Goal: Task Accomplishment & Management: Use online tool/utility

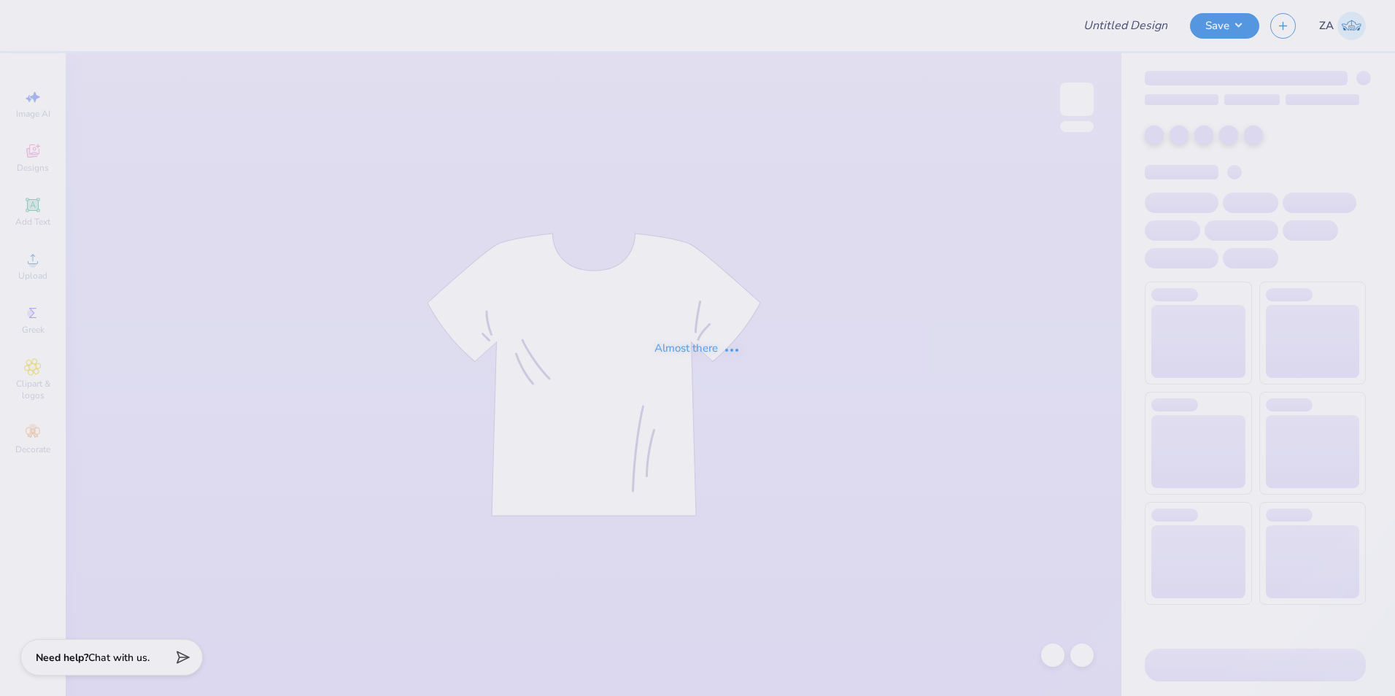
type input "ZBT Catfish Shirt"
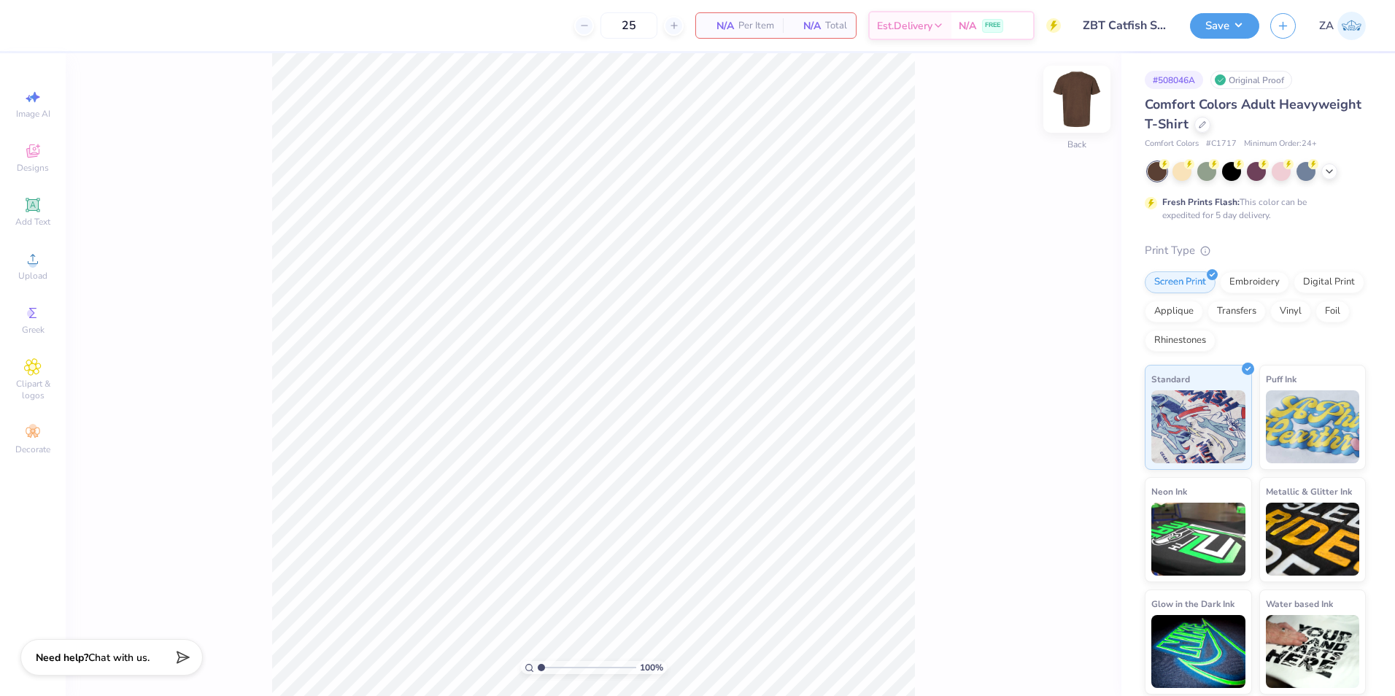
click at [1070, 101] on img at bounding box center [1077, 99] width 58 height 58
click at [39, 265] on icon at bounding box center [33, 259] width 18 height 18
click at [18, 258] on div "Upload" at bounding box center [32, 266] width 51 height 43
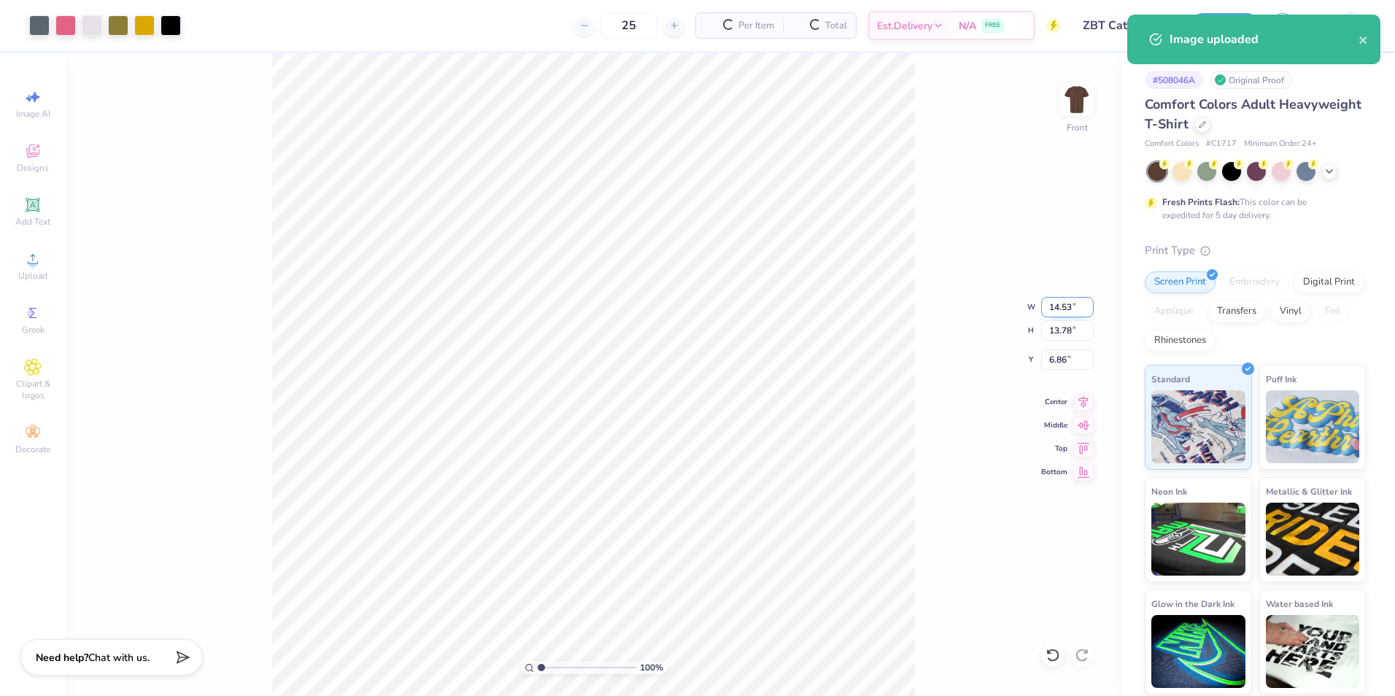
drag, startPoint x: 1047, startPoint y: 310, endPoint x: 1066, endPoint y: 309, distance: 19.8
click at [1066, 309] on input "14.53" at bounding box center [1068, 307] width 53 height 20
type input "3"
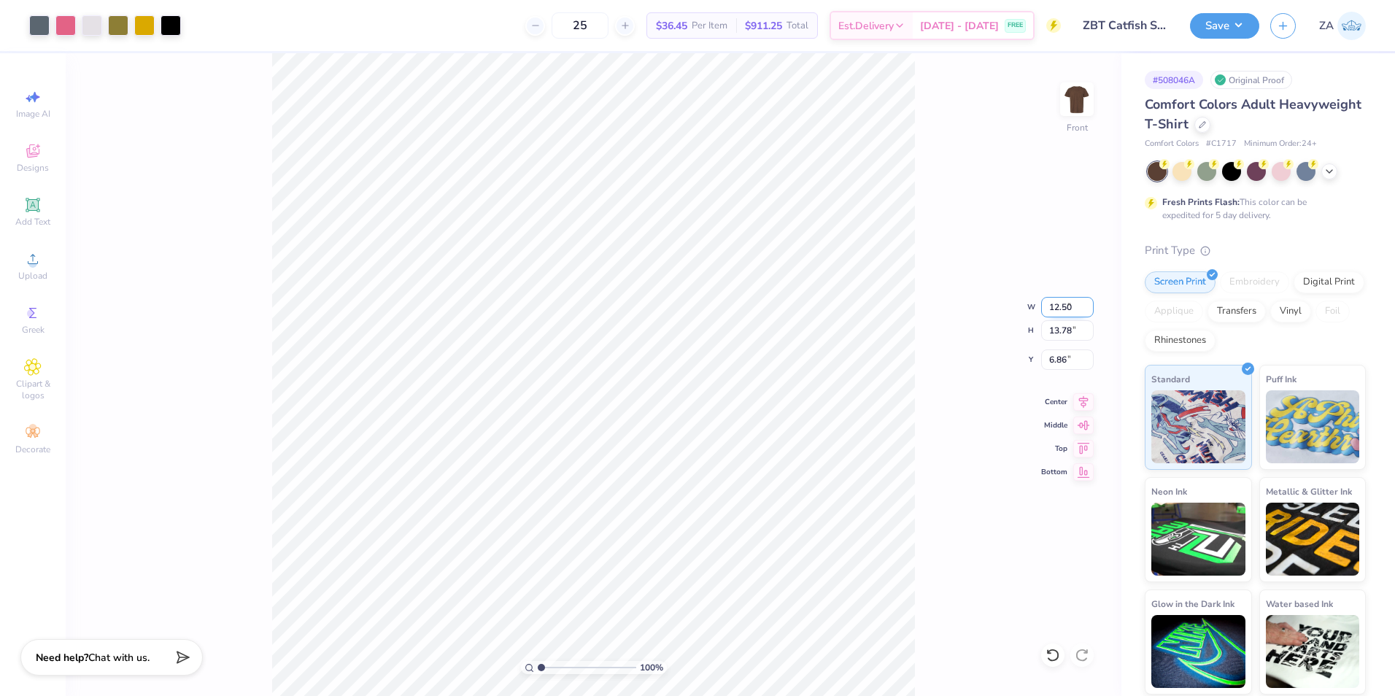
type input "12.50"
type input "11.85"
type input "7.82"
drag, startPoint x: 1046, startPoint y: 366, endPoint x: 1066, endPoint y: 364, distance: 19.8
click at [1066, 364] on input "7.82" at bounding box center [1068, 360] width 53 height 20
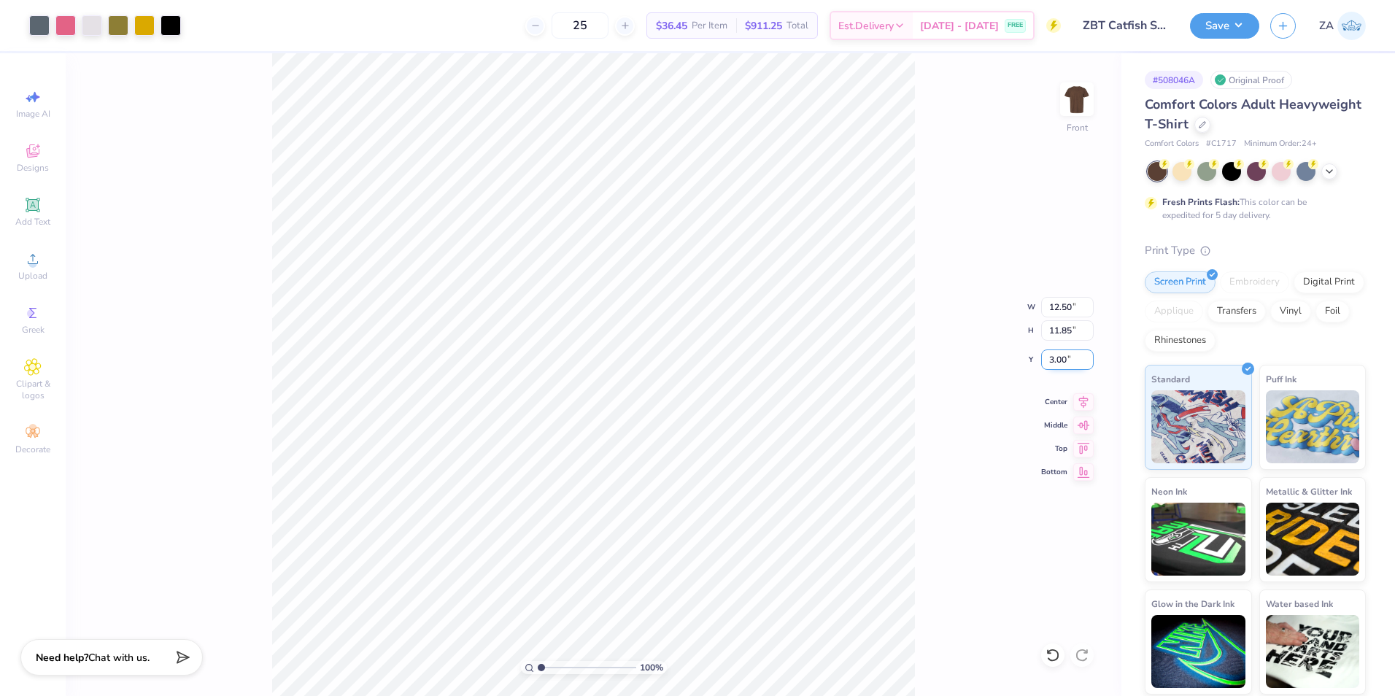
type input "3.00"
click at [1068, 118] on img at bounding box center [1077, 99] width 58 height 58
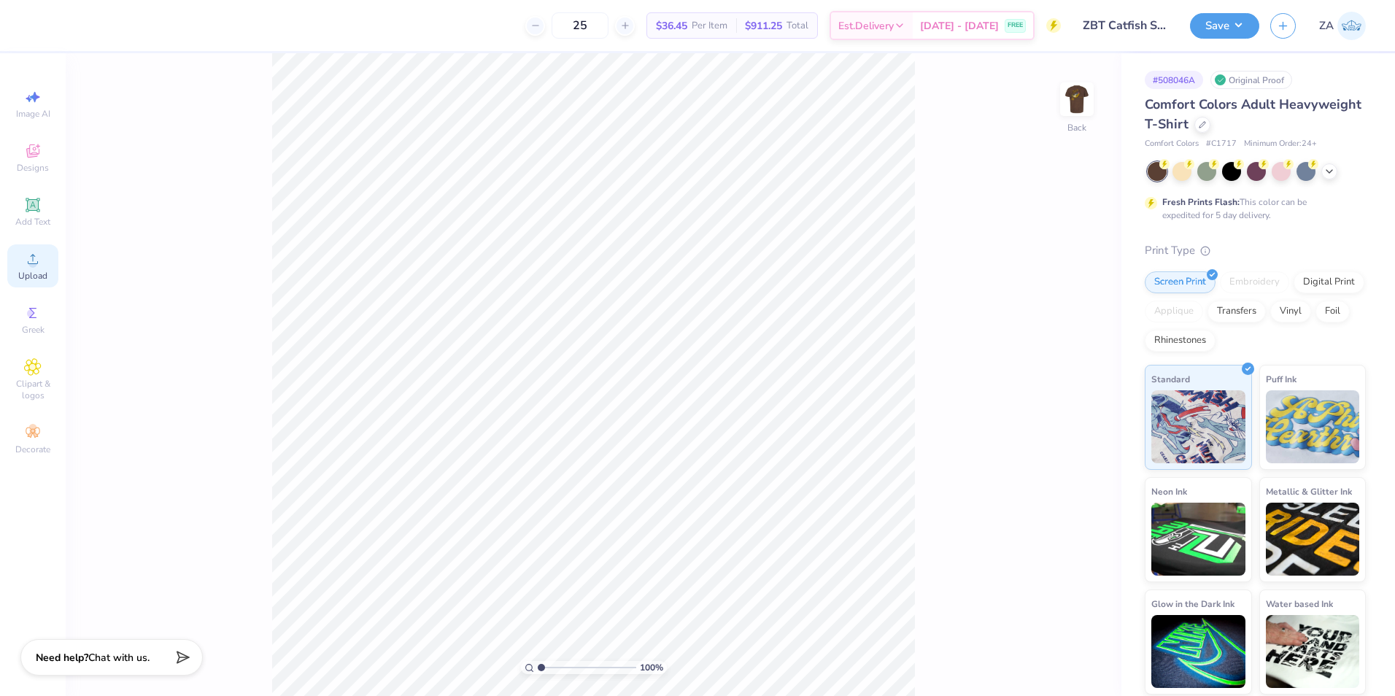
click at [37, 271] on span "Upload" at bounding box center [32, 276] width 29 height 12
drag, startPoint x: 1044, startPoint y: 305, endPoint x: 1079, endPoint y: 306, distance: 35.0
click at [1079, 306] on input "14.17" at bounding box center [1068, 307] width 53 height 20
type input "3.50"
type input "1.43"
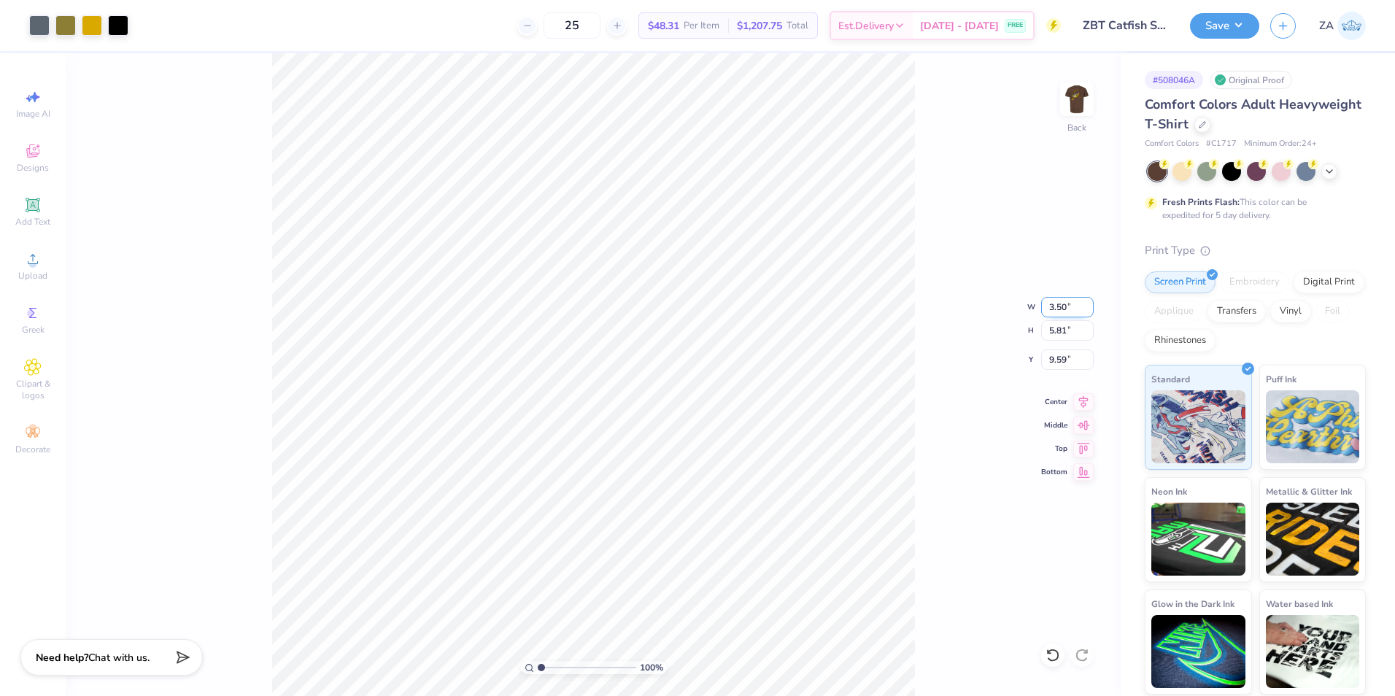
type input "11.78"
drag, startPoint x: 1055, startPoint y: 309, endPoint x: 1083, endPoint y: 309, distance: 27.7
click at [1083, 309] on input "3.50" at bounding box center [1068, 307] width 53 height 20
type input "8.00"
type input "3.28"
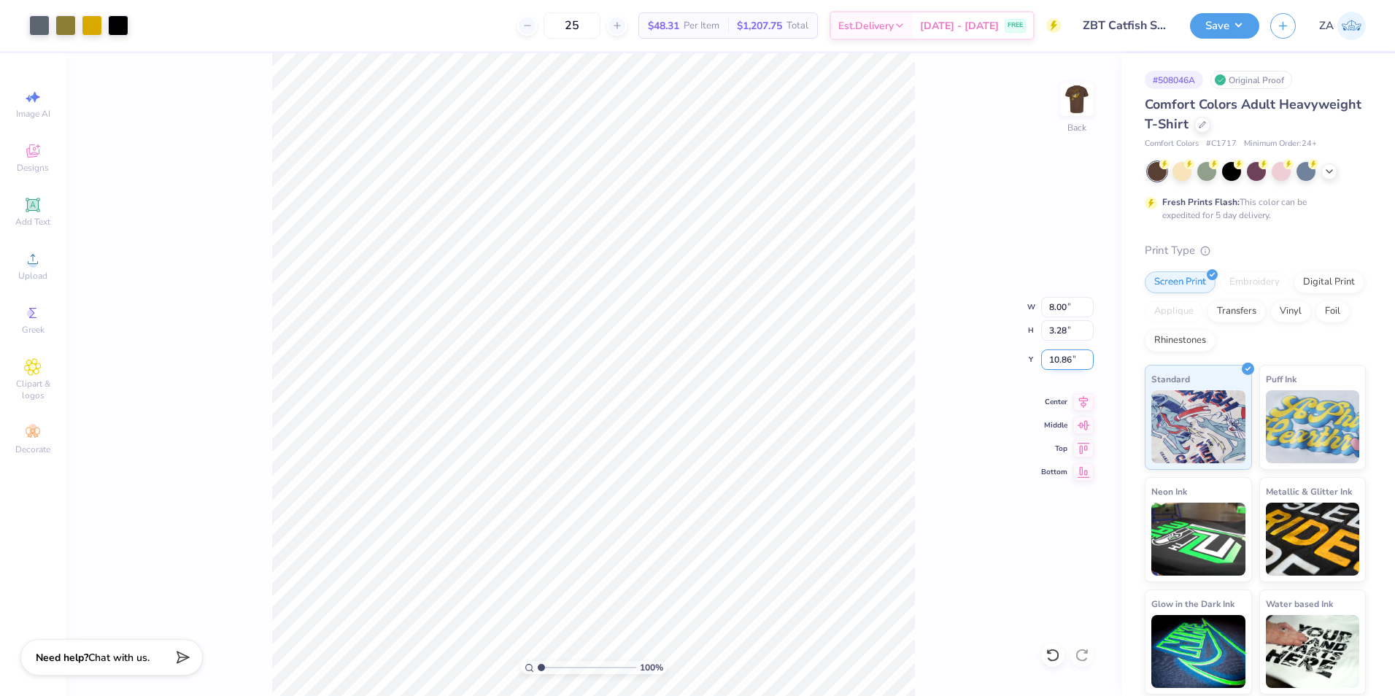
drag, startPoint x: 1054, startPoint y: 363, endPoint x: 1088, endPoint y: 357, distance: 34.8
click at [1085, 359] on input "10.86" at bounding box center [1068, 360] width 53 height 20
type input "3.00"
click at [1046, 107] on div "100 % Back" at bounding box center [594, 374] width 1056 height 643
click at [1079, 98] on img at bounding box center [1077, 99] width 58 height 58
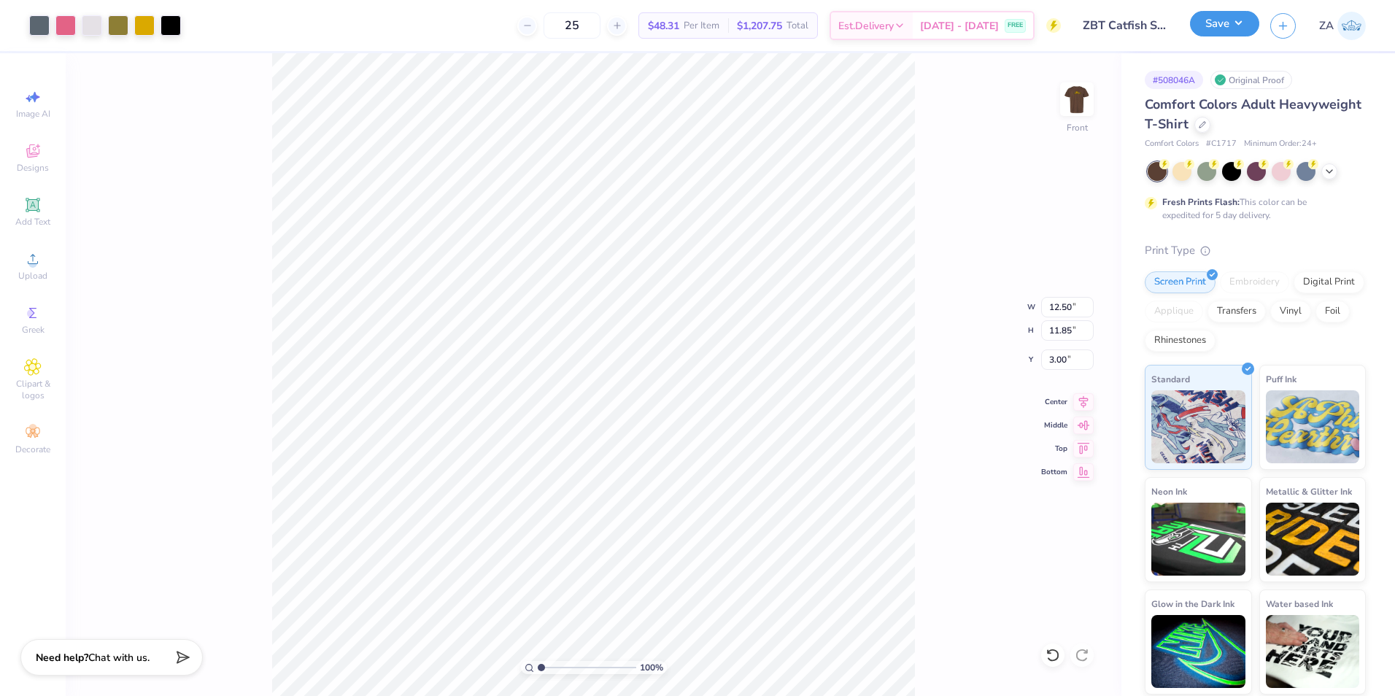
click at [1230, 34] on button "Save" at bounding box center [1224, 24] width 69 height 26
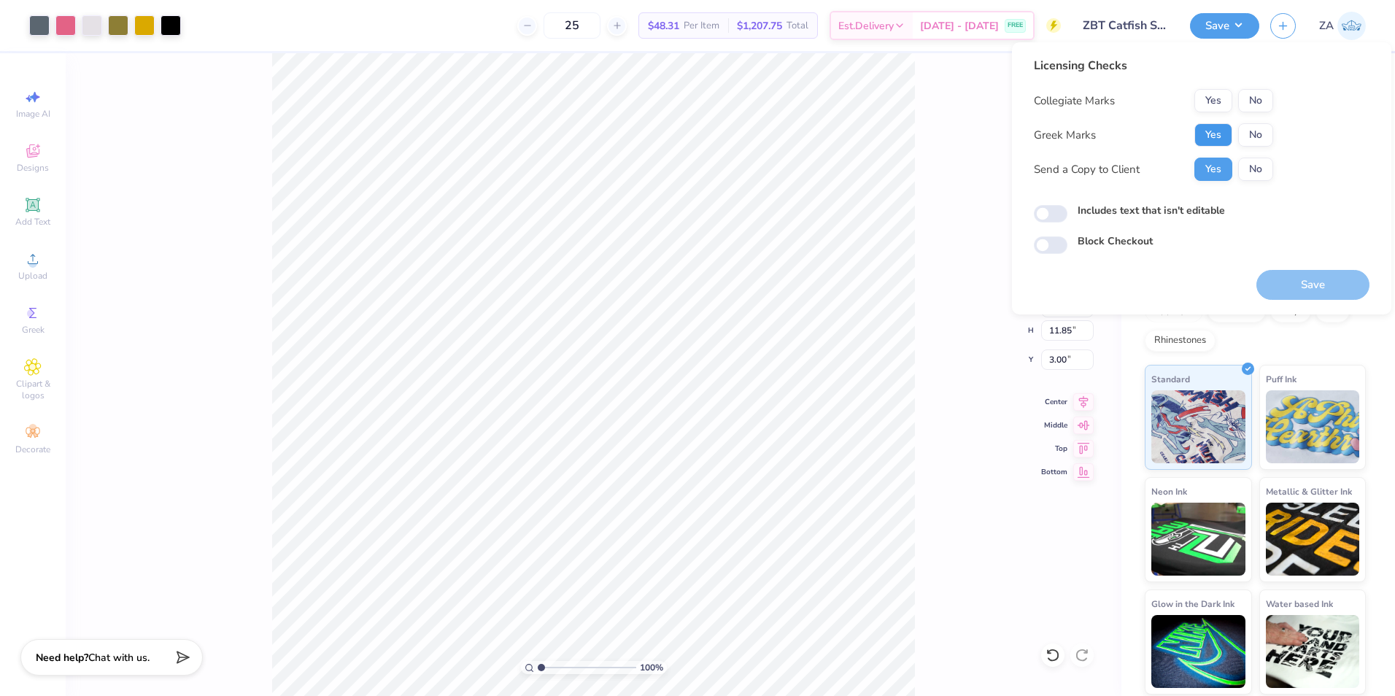
click at [1223, 127] on button "Yes" at bounding box center [1214, 134] width 38 height 23
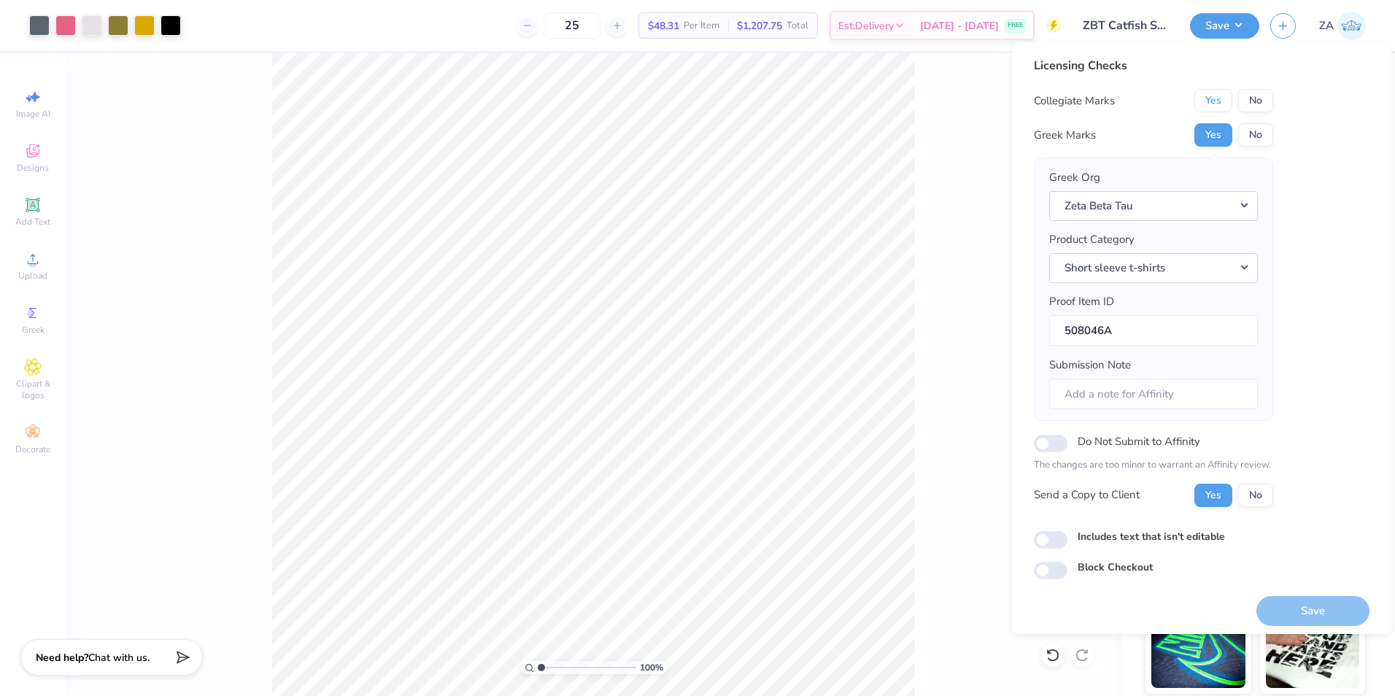
click at [1222, 106] on button "Yes" at bounding box center [1214, 100] width 38 height 23
click at [1312, 613] on button "Save" at bounding box center [1313, 611] width 113 height 30
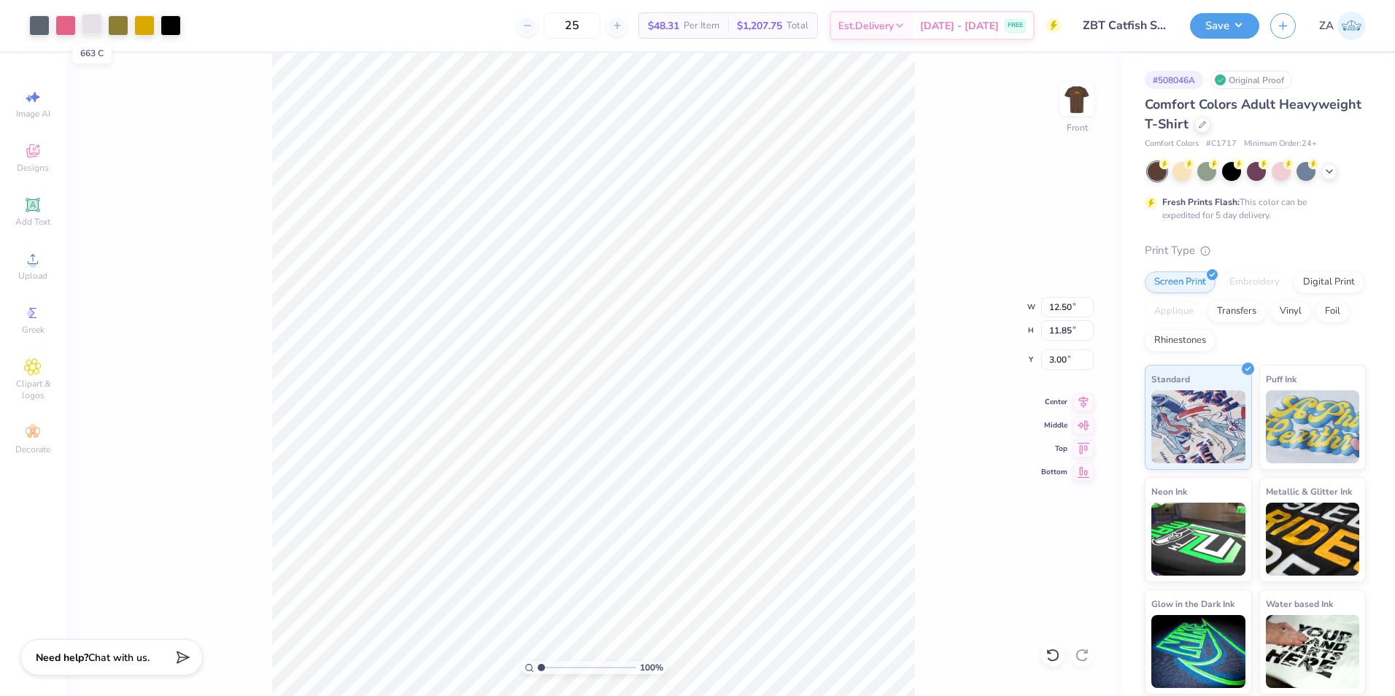
click at [93, 23] on div at bounding box center [92, 24] width 20 height 20
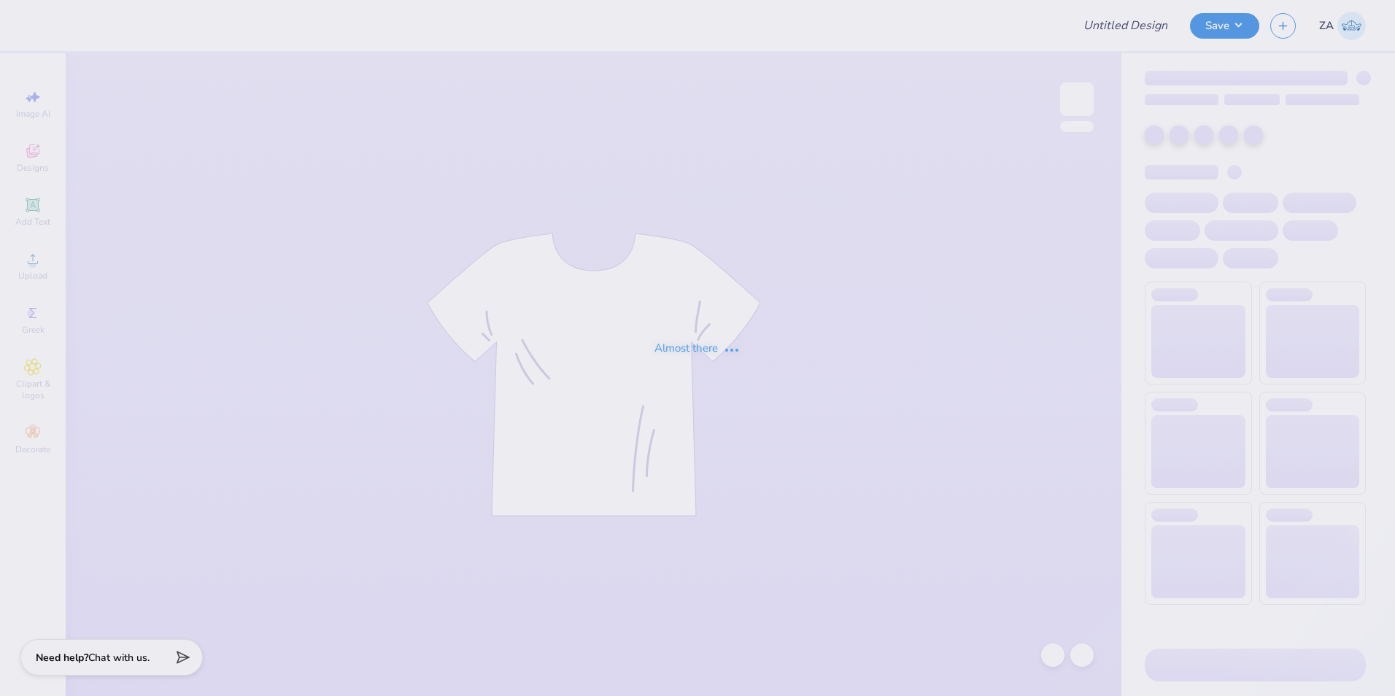
type input "DDD Mock Neck"
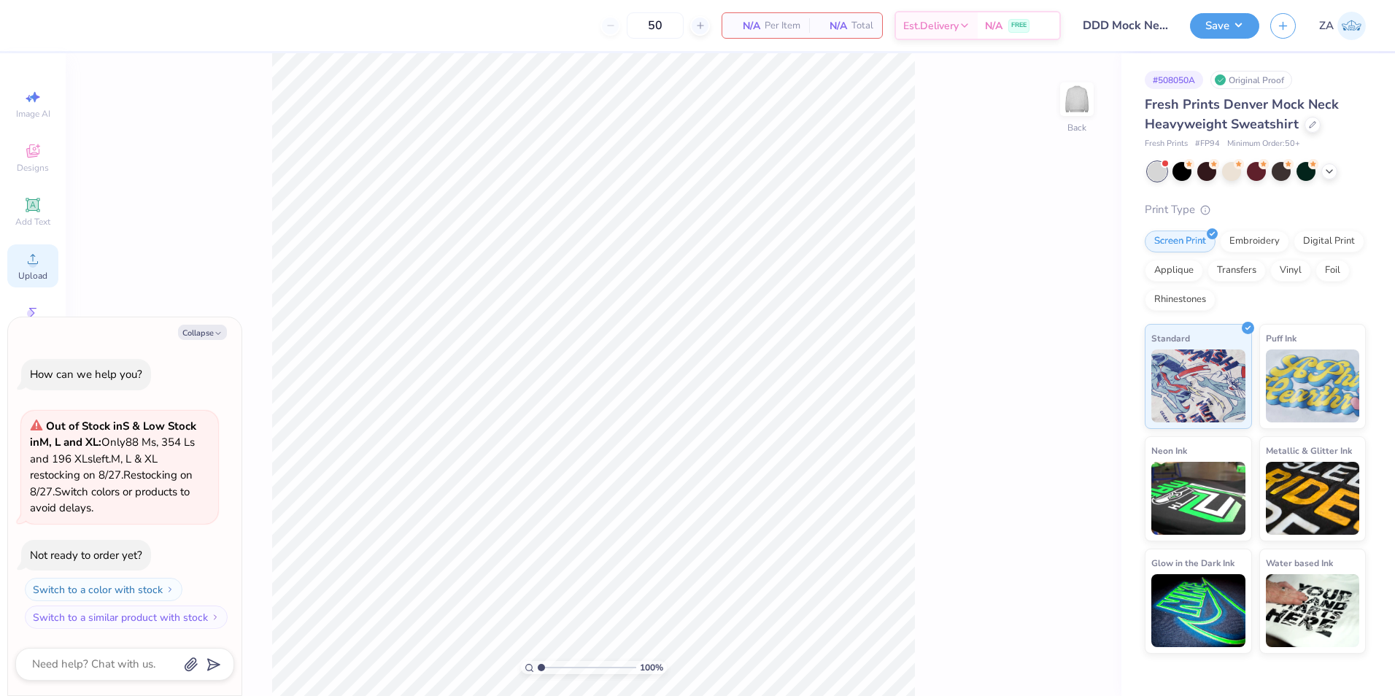
click at [28, 265] on icon at bounding box center [33, 259] width 18 height 18
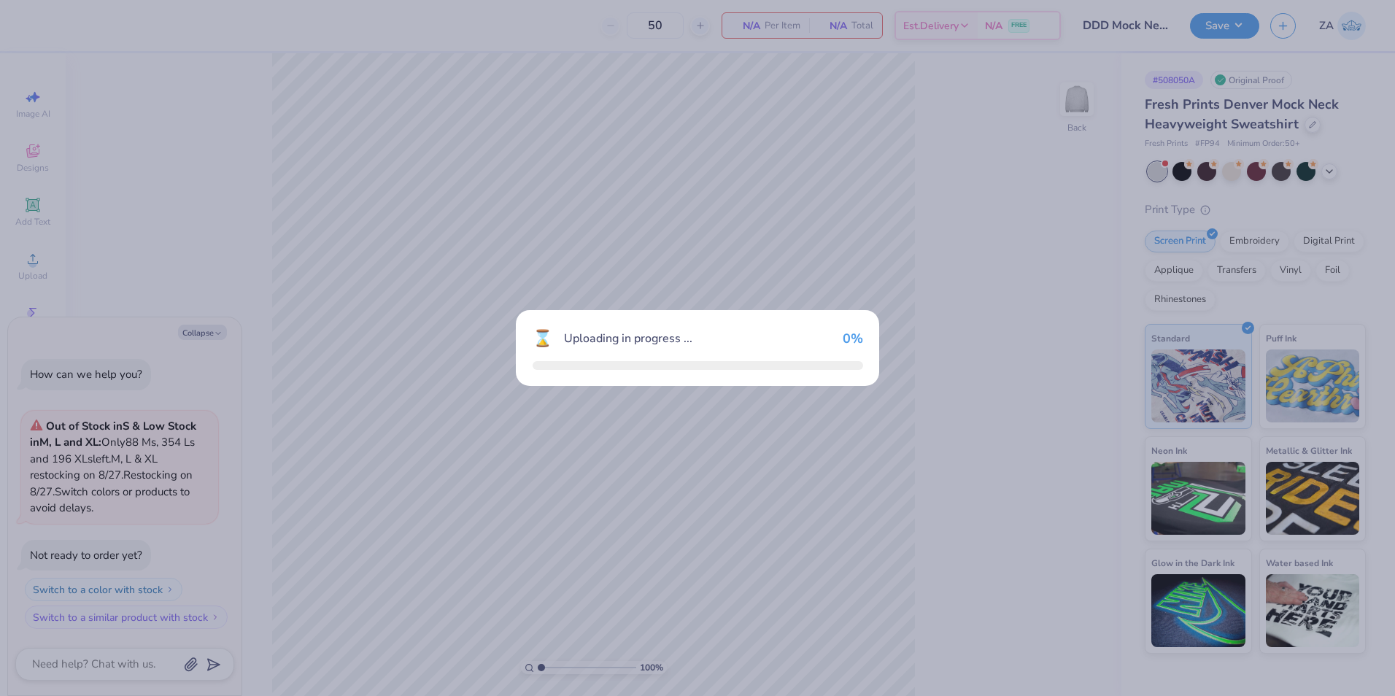
type textarea "x"
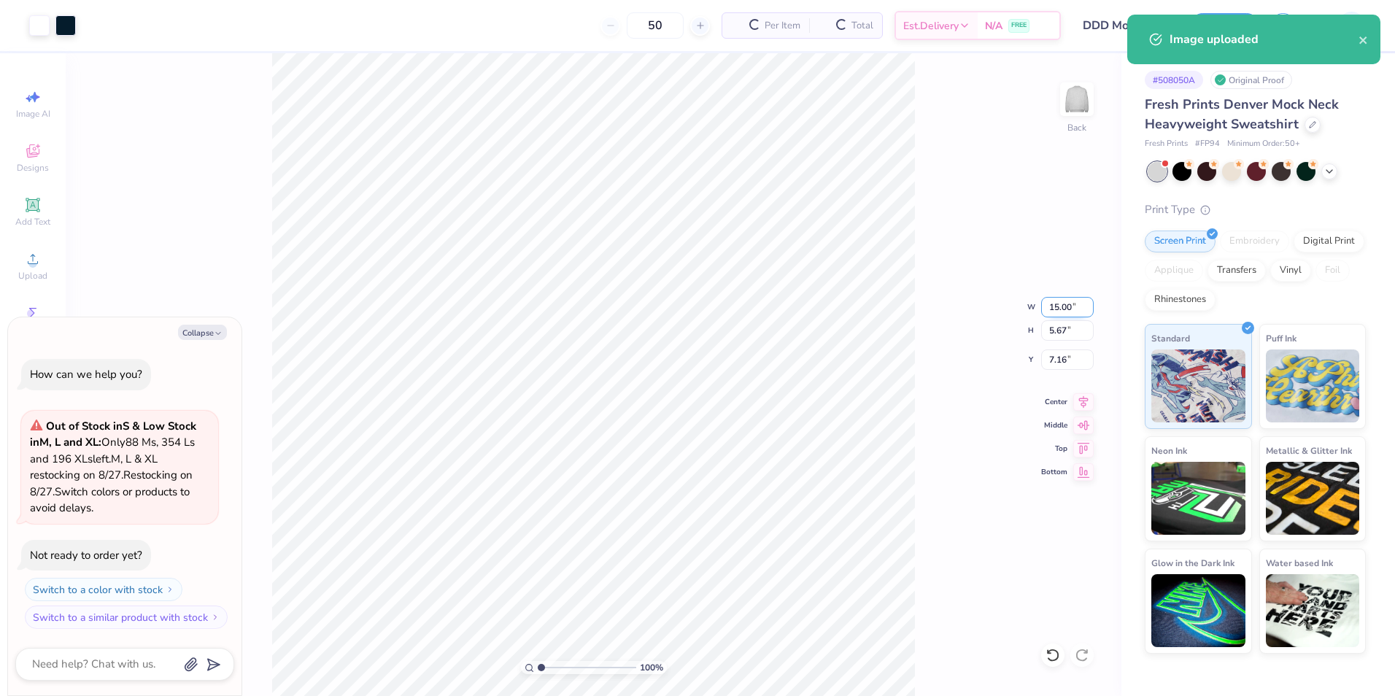
drag, startPoint x: 1047, startPoint y: 305, endPoint x: 1075, endPoint y: 306, distance: 28.5
click at [1075, 306] on input "15.00" at bounding box center [1068, 307] width 53 height 20
type input "12.560"
type textarea "x"
type input "12.56"
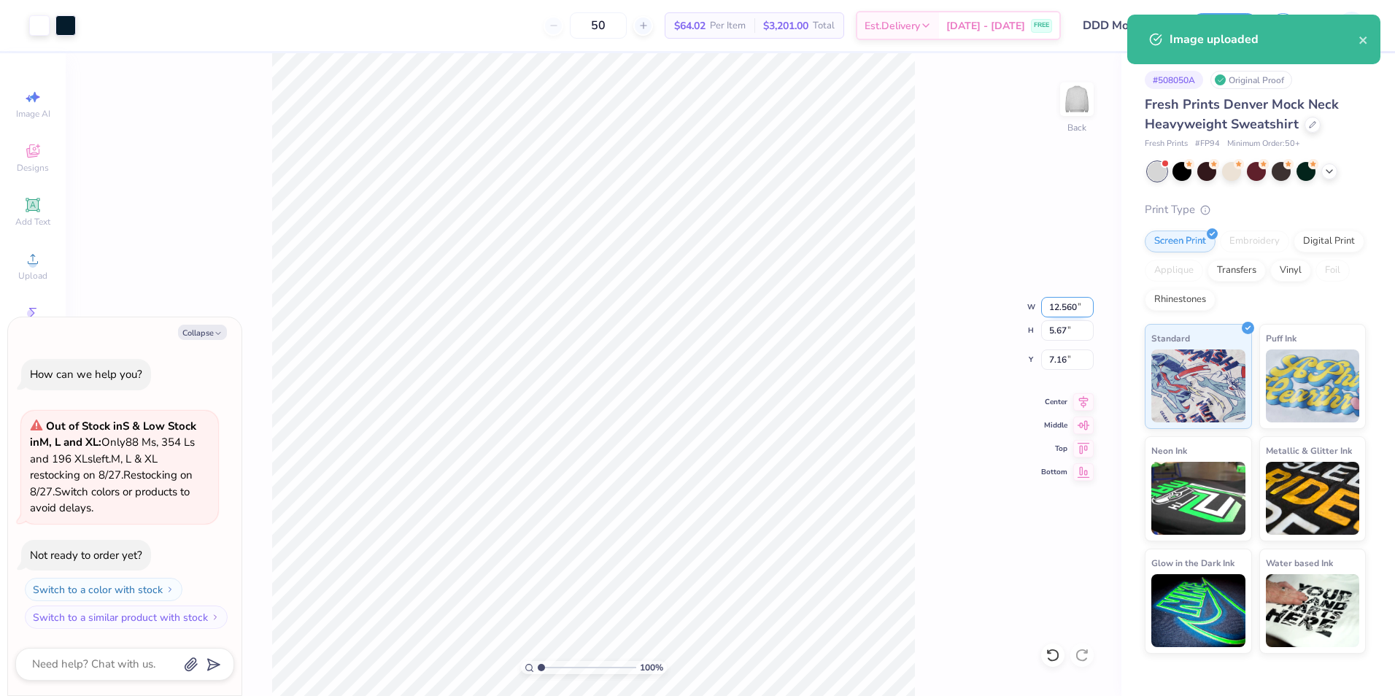
type input "4.75"
type input "7.63"
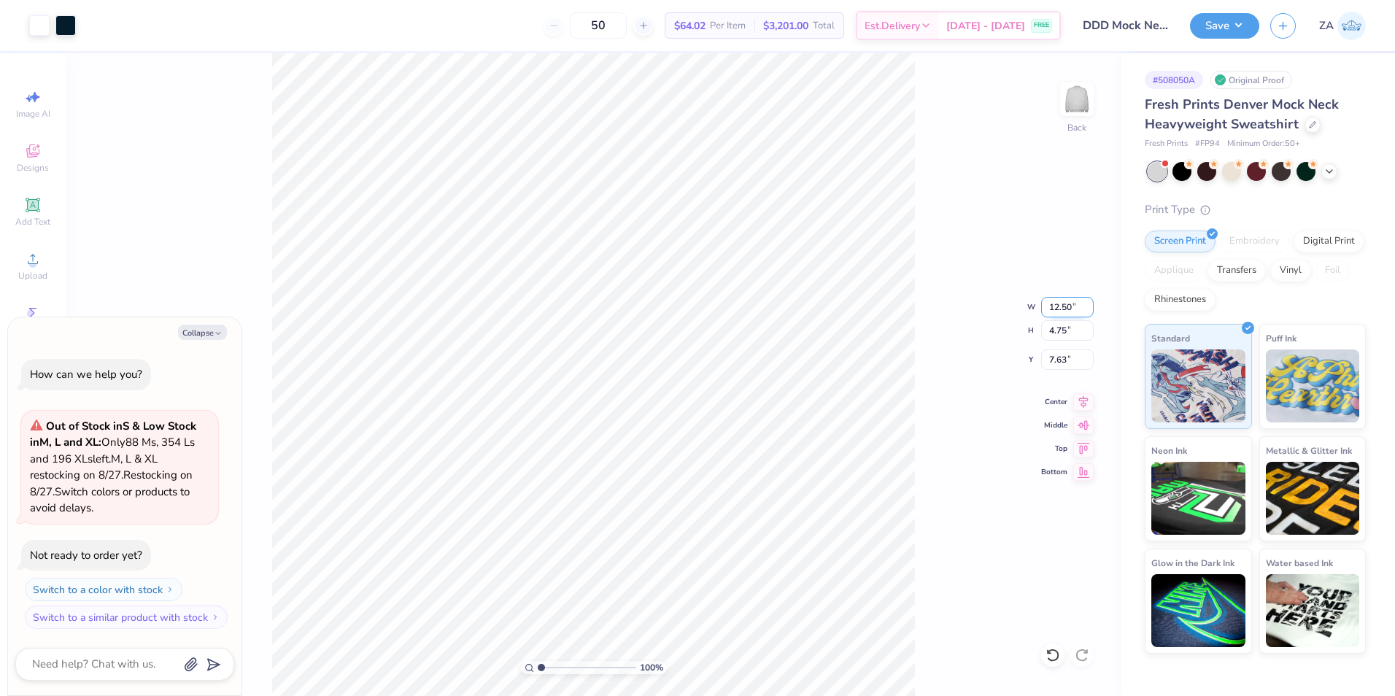
type input "12.50"
type textarea "x"
type input "4.73"
drag, startPoint x: 1048, startPoint y: 358, endPoint x: 1087, endPoint y: 353, distance: 39.1
click at [1070, 358] on input "7.64" at bounding box center [1068, 360] width 53 height 20
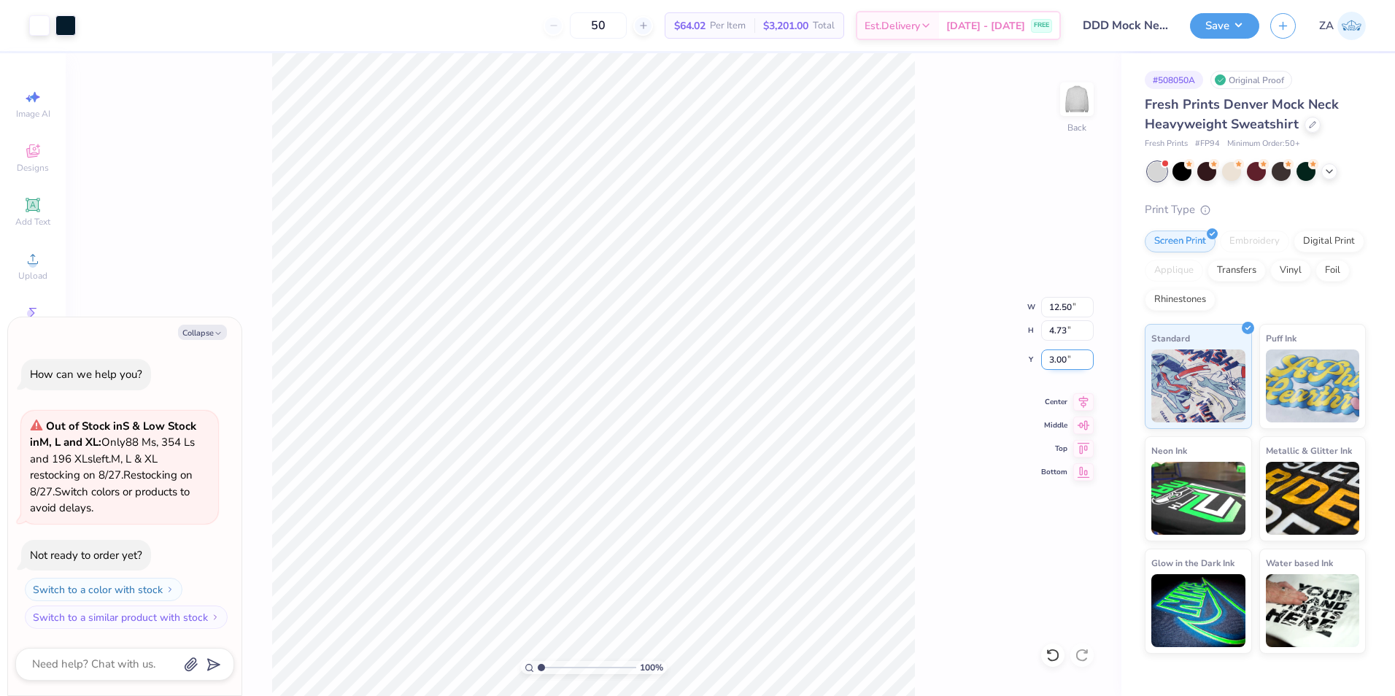
type input "3.00"
click at [1223, 31] on button "Save" at bounding box center [1224, 24] width 69 height 26
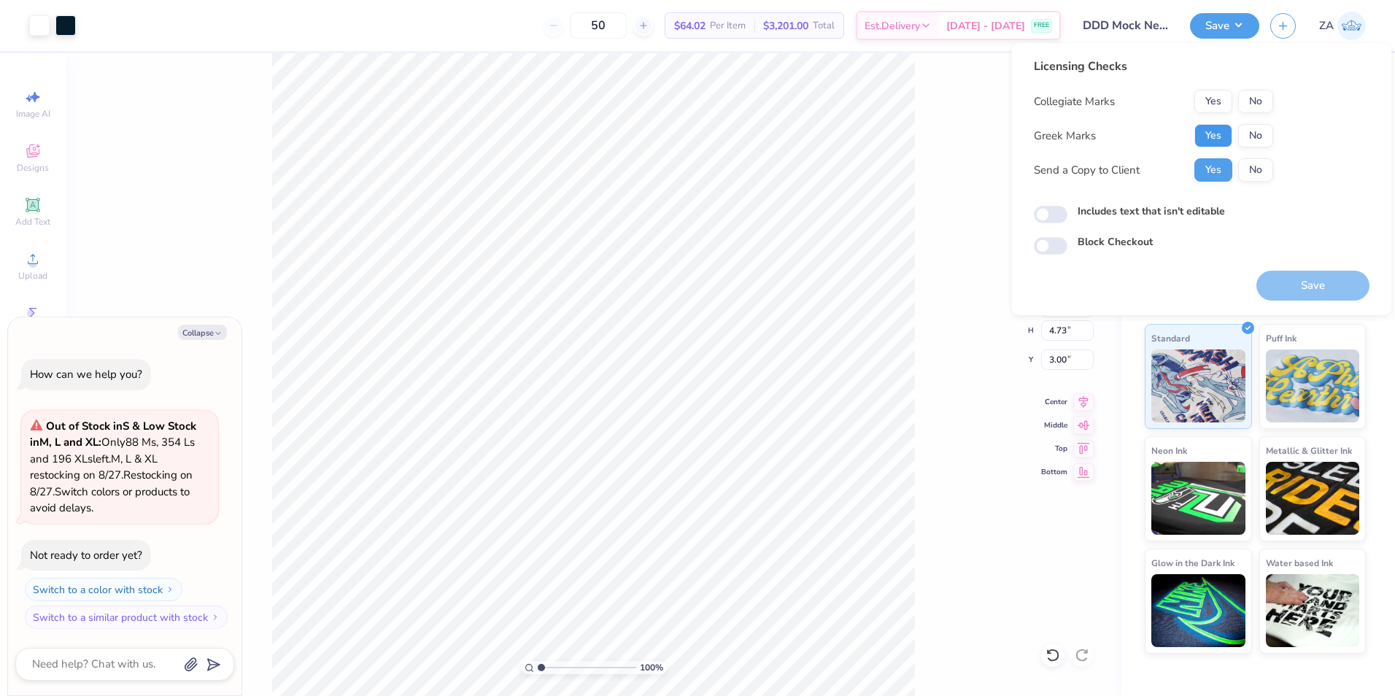
click at [1220, 128] on button "Yes" at bounding box center [1214, 135] width 38 height 23
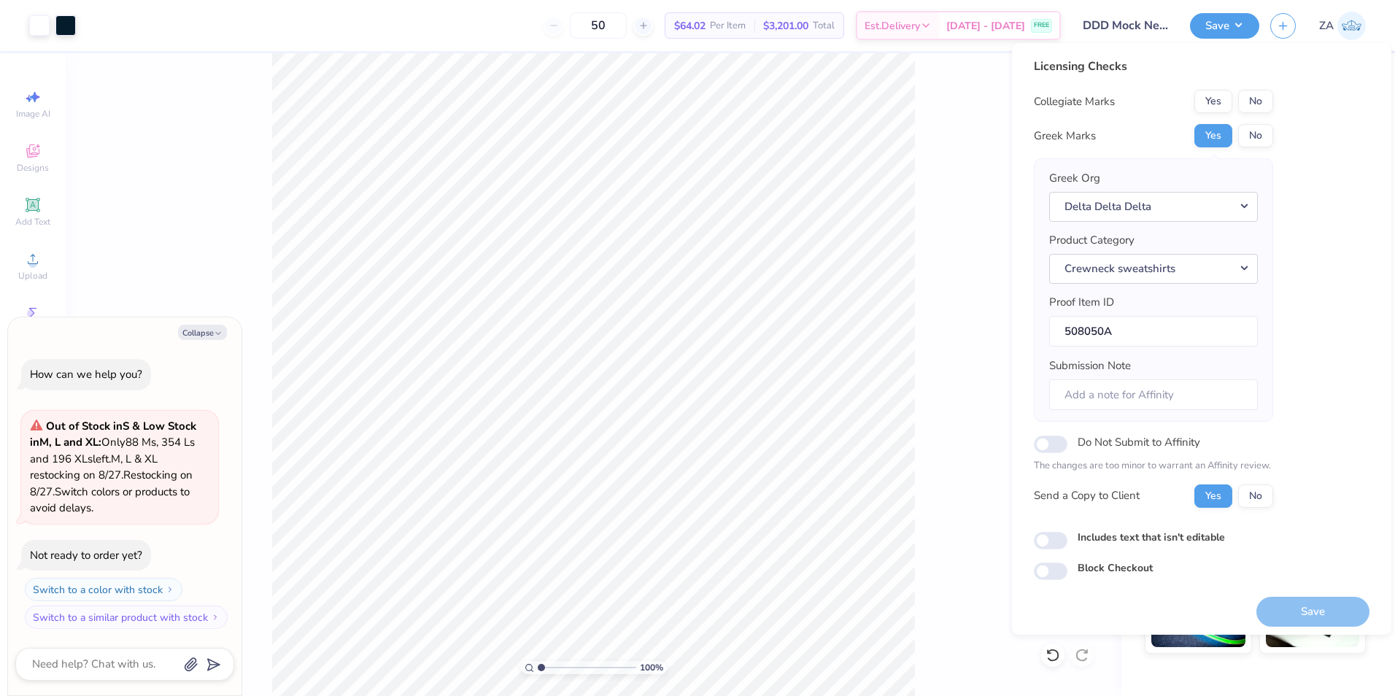
click at [1263, 99] on button "No" at bounding box center [1256, 101] width 35 height 23
click at [1309, 609] on button "Save" at bounding box center [1313, 612] width 113 height 30
type textarea "x"
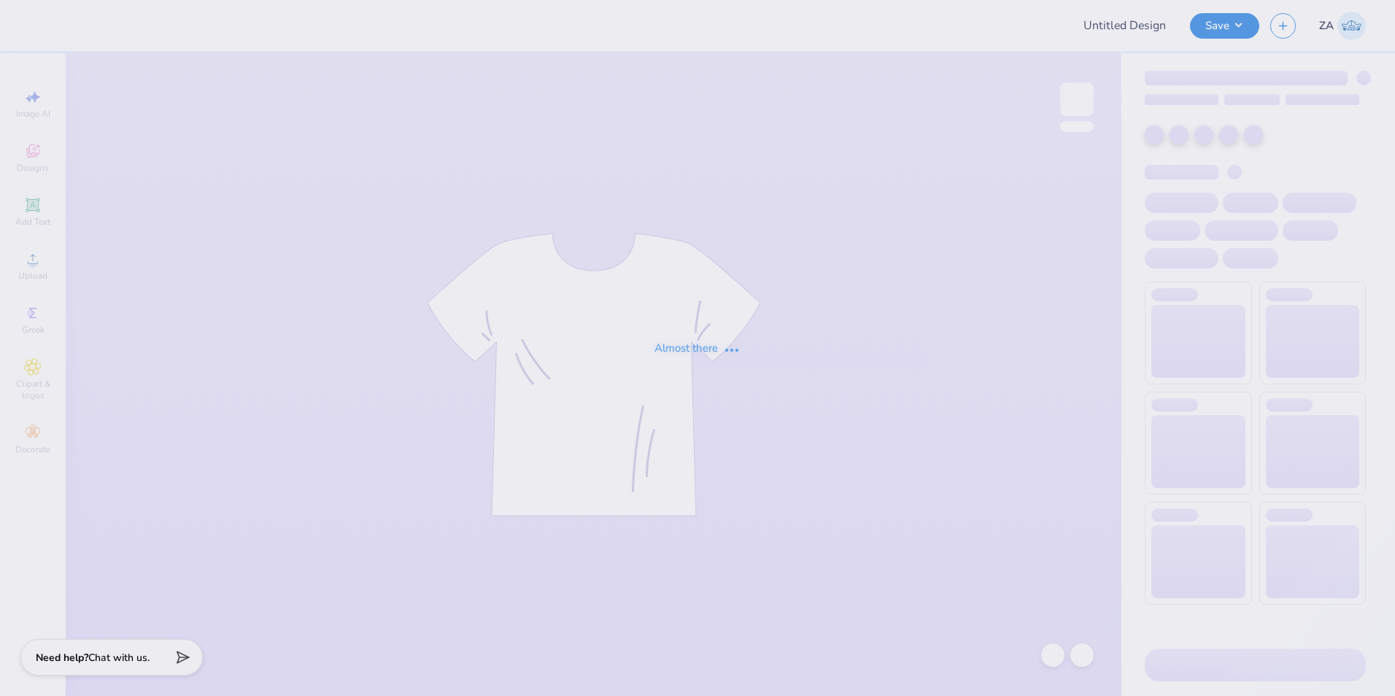
type input "Kappa Kappa Gamma Fall Drop (crewneck)"
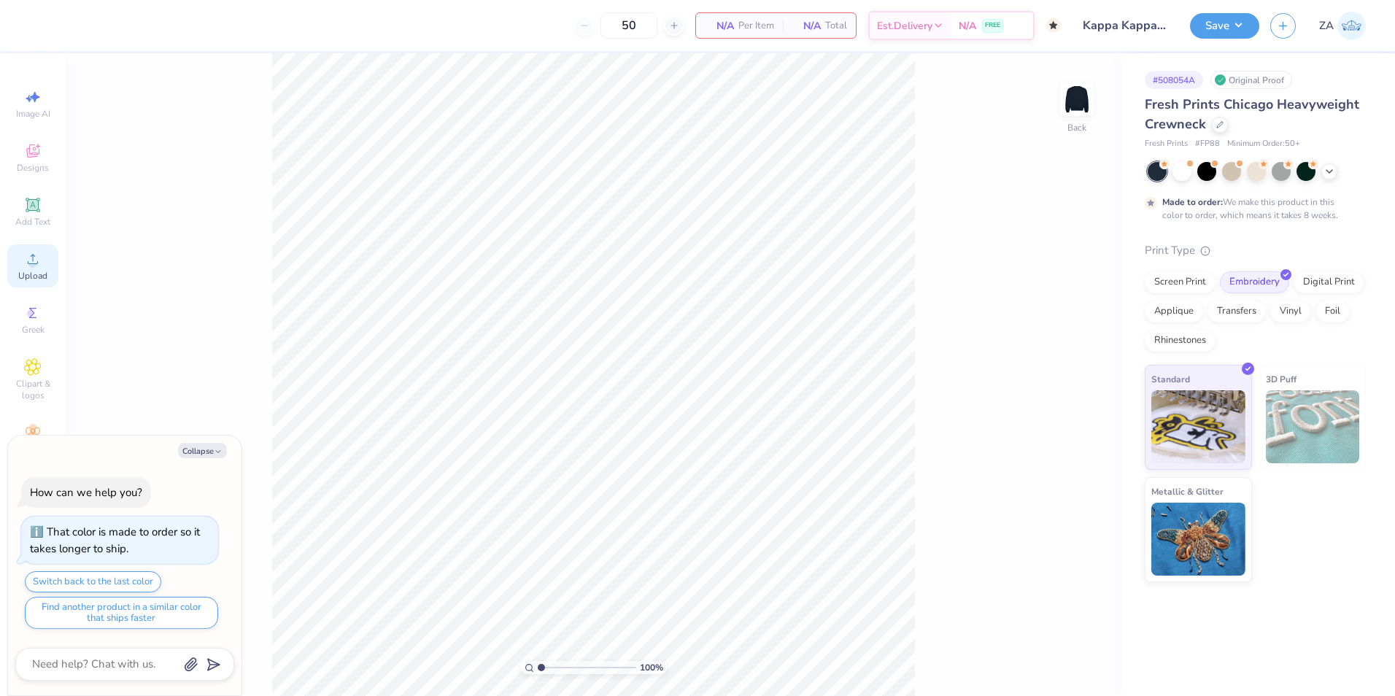
click at [32, 266] on circle at bounding box center [32, 264] width 8 height 8
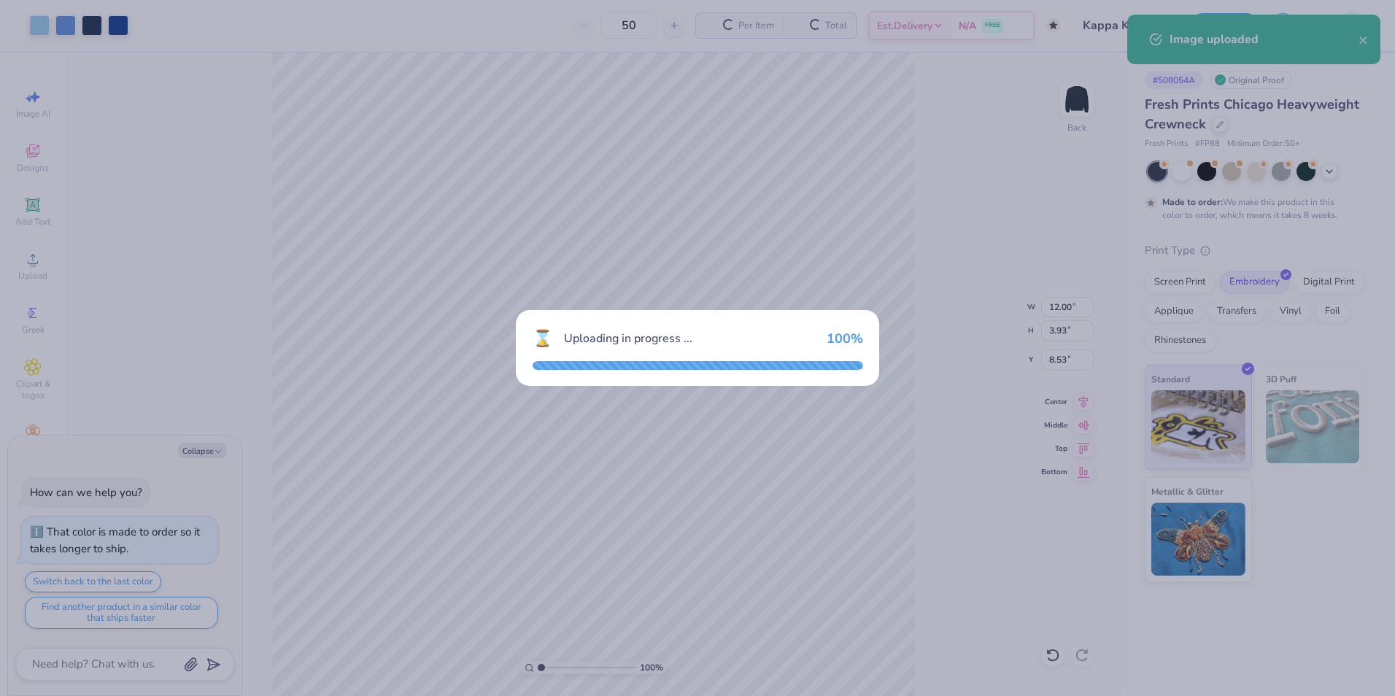
type textarea "x"
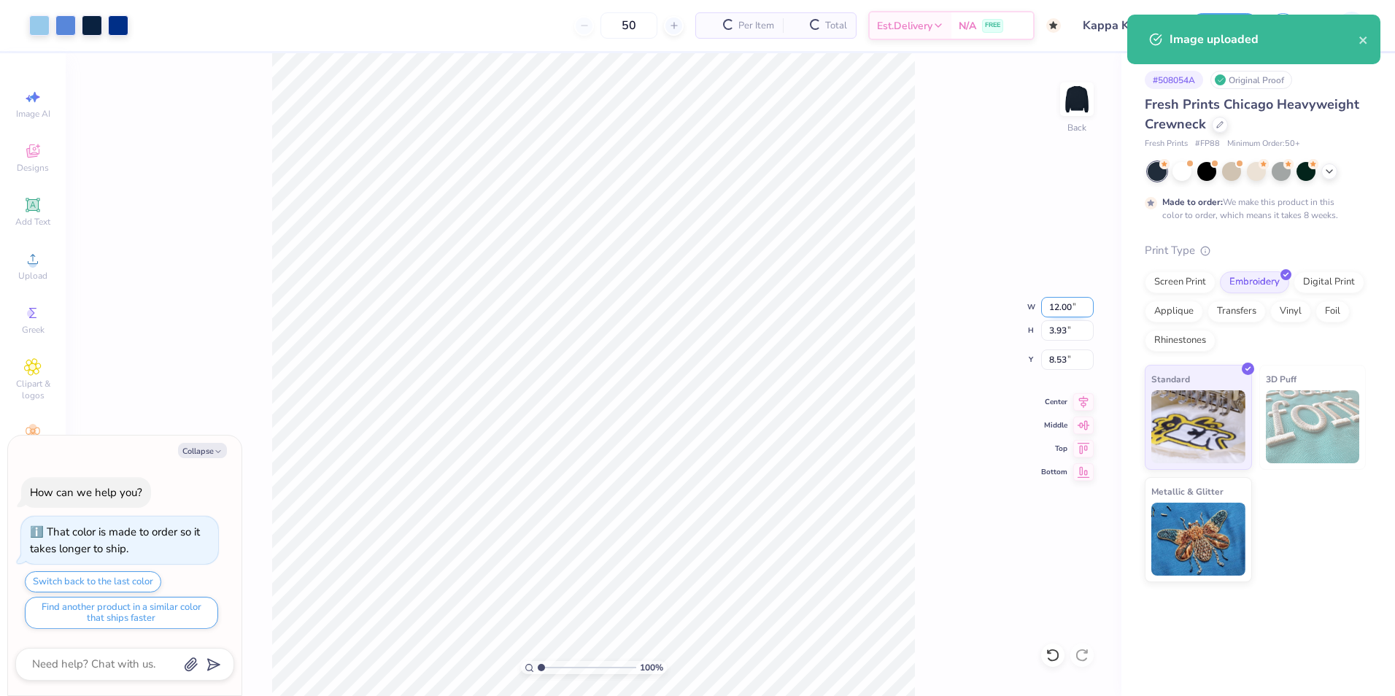
drag, startPoint x: 1047, startPoint y: 305, endPoint x: 1079, endPoint y: 309, distance: 33.0
click at [1079, 309] on input "12.00" at bounding box center [1068, 307] width 53 height 20
drag, startPoint x: 1042, startPoint y: 359, endPoint x: 1071, endPoint y: 360, distance: 28.5
click at [1071, 360] on input "8.53" at bounding box center [1068, 360] width 53 height 20
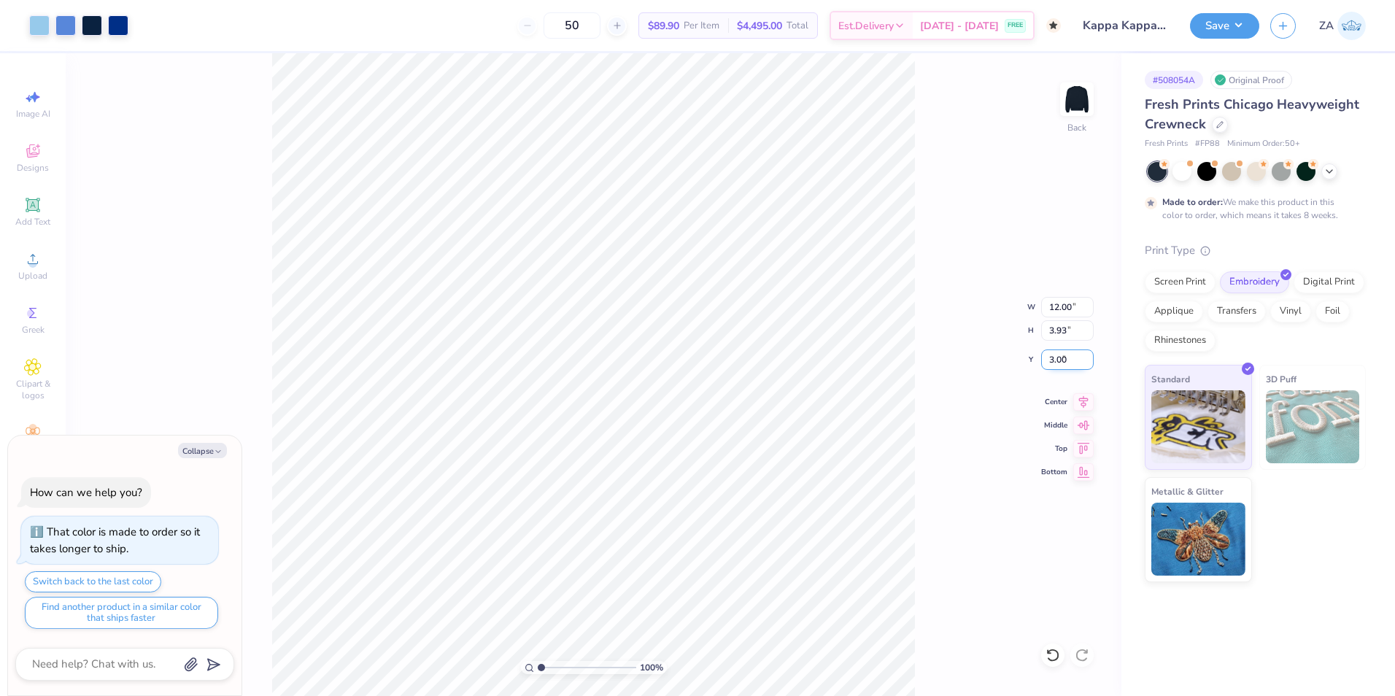
type input "3.00"
click at [1209, 15] on button "Save" at bounding box center [1224, 24] width 69 height 26
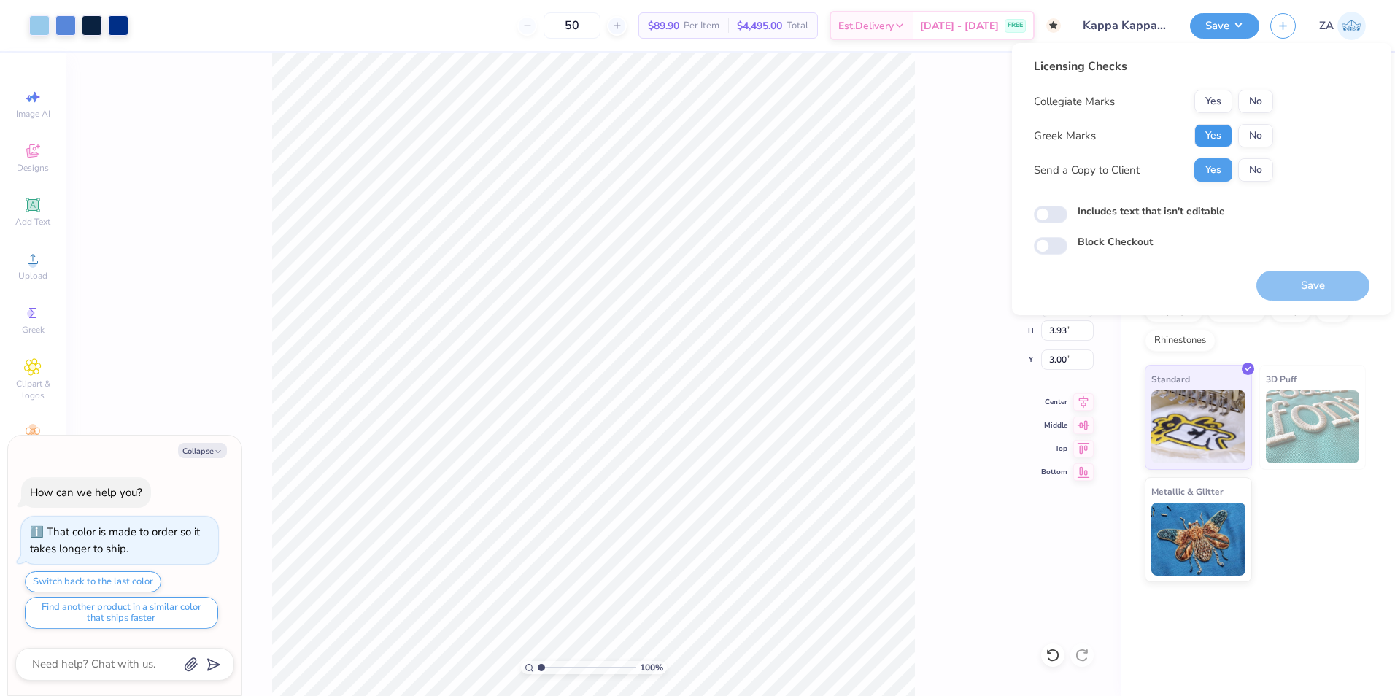
click at [1209, 133] on button "Yes" at bounding box center [1214, 135] width 38 height 23
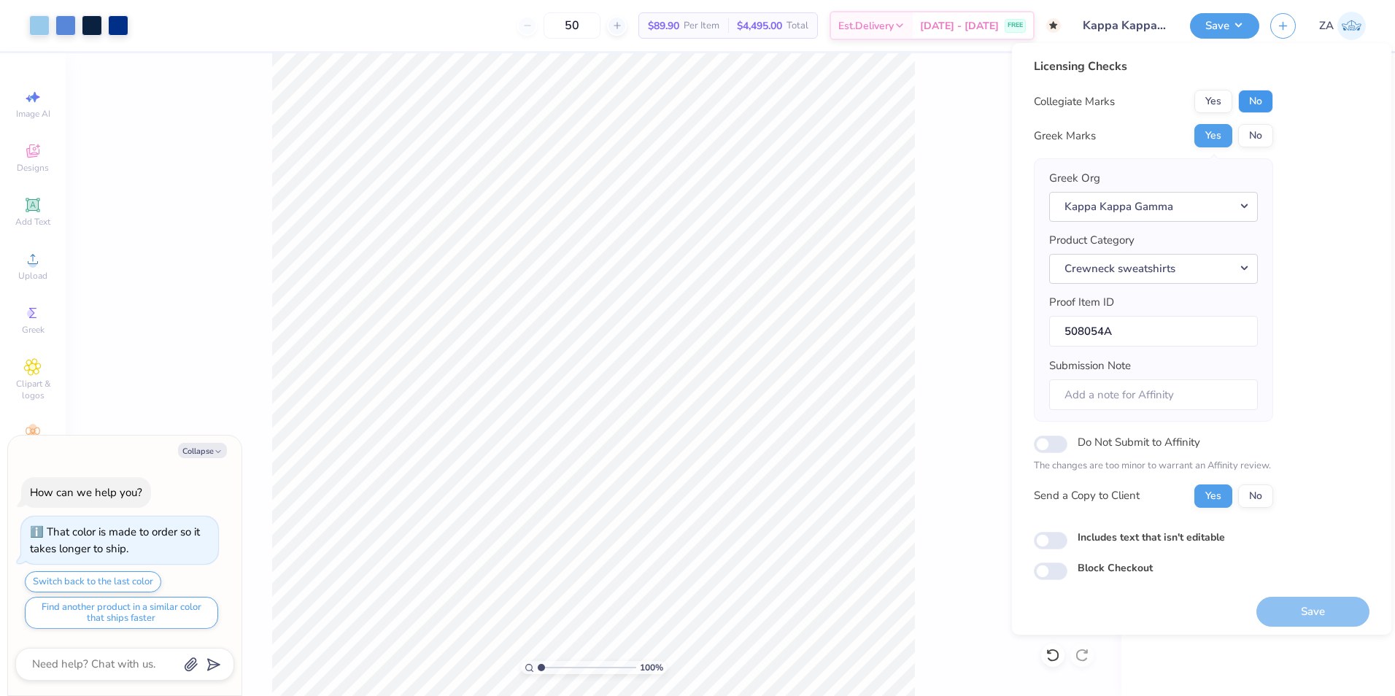
click at [1260, 97] on button "No" at bounding box center [1256, 101] width 35 height 23
click at [1333, 598] on button "Save" at bounding box center [1313, 612] width 113 height 30
type textarea "x"
